Goal: Find specific page/section: Find specific page/section

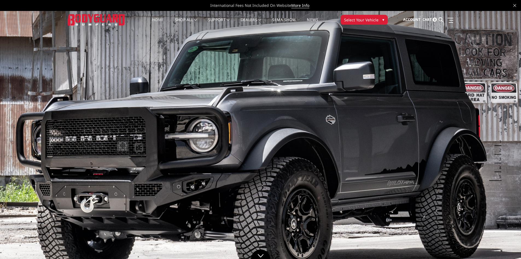
click at [159, 18] on link "Home" at bounding box center [158, 23] width 12 height 11
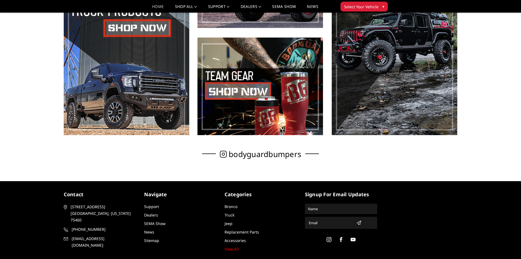
scroll to position [355, 0]
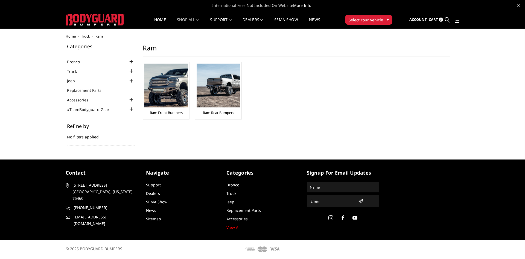
click at [179, 117] on div "Ram Front Bumpers" at bounding box center [165, 90] width 43 height 54
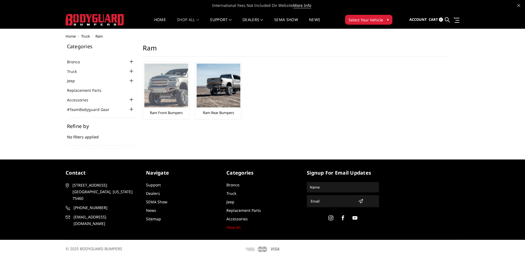
click at [178, 114] on link "Ram Front Bumpers" at bounding box center [166, 112] width 33 height 5
